Goal: Navigation & Orientation: Go to known website

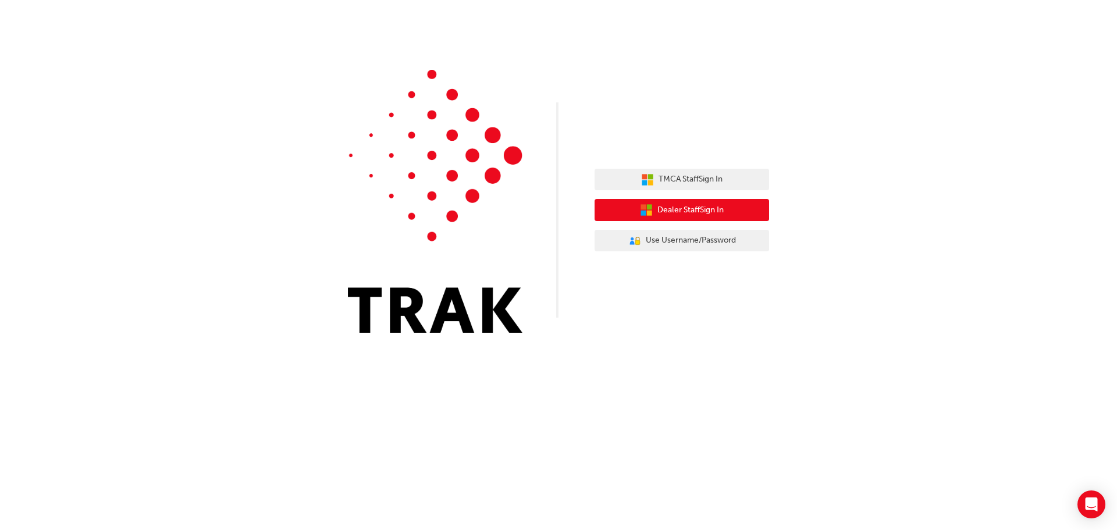
click at [671, 210] on span "Dealer Staff Sign In" at bounding box center [690, 210] width 66 height 13
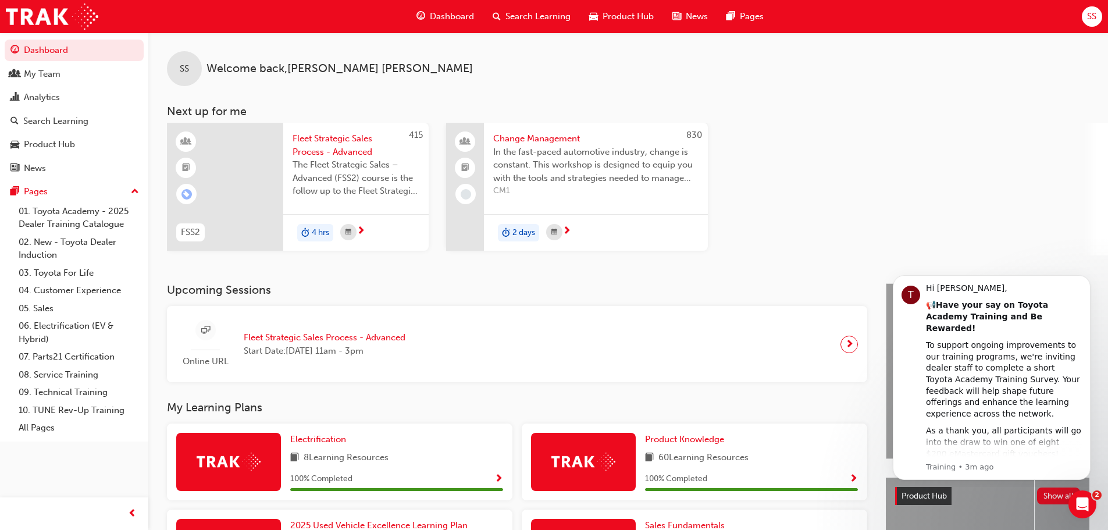
click at [803, 56] on div "SS Welcome back , [PERSON_NAME]" at bounding box center [628, 60] width 960 height 54
click at [769, 161] on div "415 FSS2 Fleet Strategic Sales Process - Advanced The Fleet Strategic Sales – A…" at bounding box center [637, 189] width 941 height 133
